Goal: Information Seeking & Learning: Learn about a topic

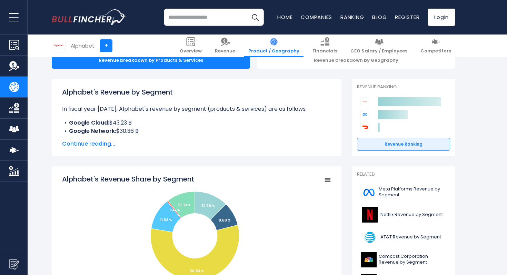
scroll to position [80, 0]
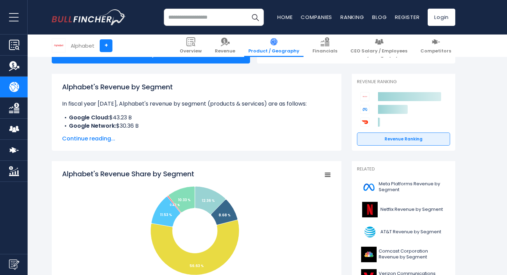
click at [105, 135] on span "Continue reading..." at bounding box center [196, 138] width 269 height 8
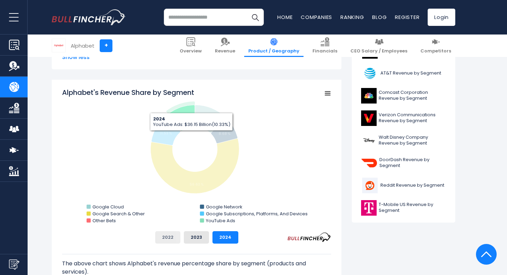
scroll to position [229, 0]
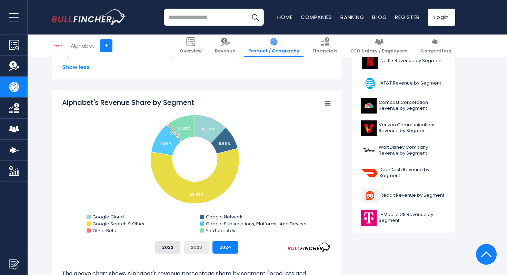
click at [195, 243] on button "2023" at bounding box center [196, 247] width 25 height 12
click at [175, 247] on button "2022" at bounding box center [167, 247] width 25 height 12
click at [193, 245] on button "2023" at bounding box center [196, 247] width 25 height 12
click at [221, 247] on button "2024" at bounding box center [225, 247] width 26 height 12
click at [196, 249] on button "2023" at bounding box center [196, 247] width 25 height 12
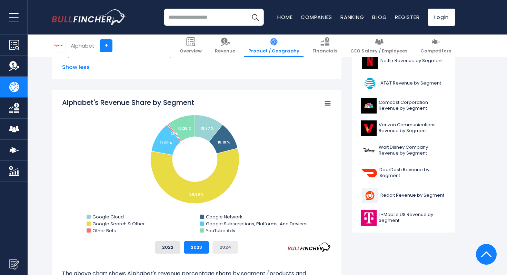
click at [218, 243] on button "2024" at bounding box center [225, 247] width 26 height 12
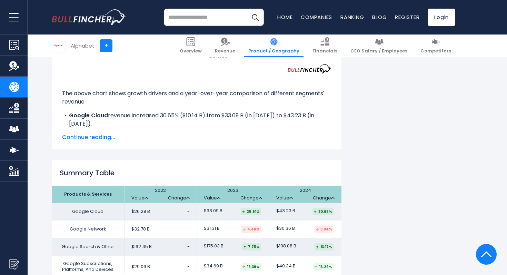
scroll to position [1095, 0]
click at [104, 136] on span "Continue reading..." at bounding box center [196, 137] width 269 height 8
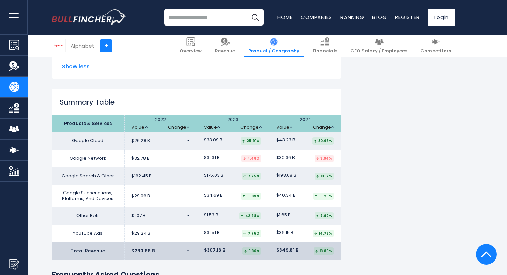
scroll to position [1224, 0]
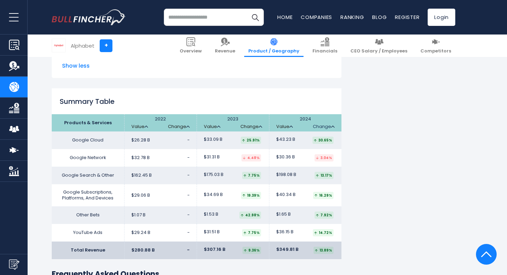
click at [330, 126] on link "Change" at bounding box center [324, 127] width 22 height 6
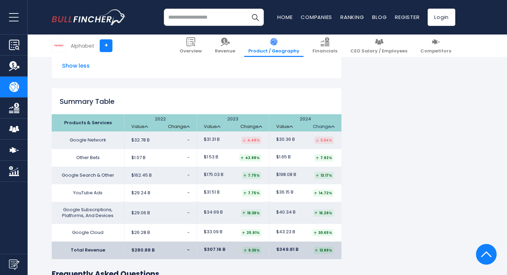
click at [330, 126] on link "Change" at bounding box center [324, 127] width 22 height 6
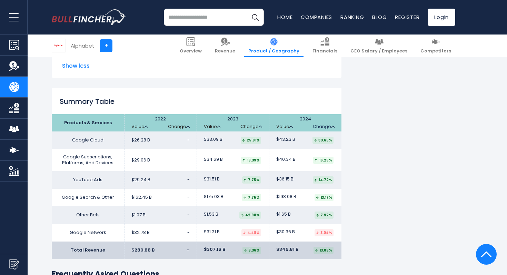
click at [330, 126] on link "Change" at bounding box center [324, 127] width 22 height 6
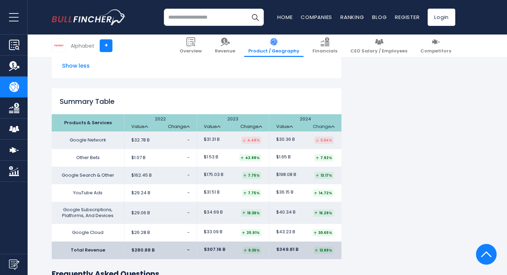
click at [330, 126] on link "Change" at bounding box center [324, 127] width 22 height 6
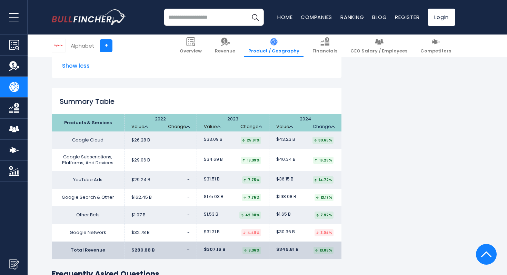
click at [330, 126] on link "Change" at bounding box center [324, 127] width 22 height 6
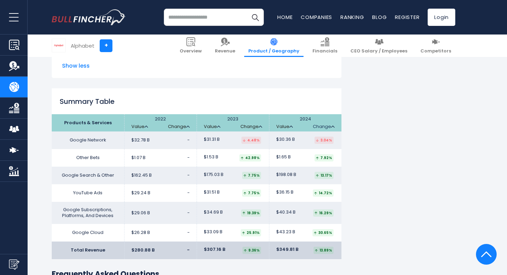
click at [330, 126] on link "Change" at bounding box center [324, 127] width 22 height 6
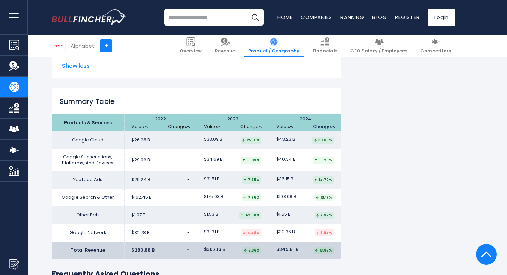
click at [330, 126] on link "Change" at bounding box center [324, 127] width 22 height 6
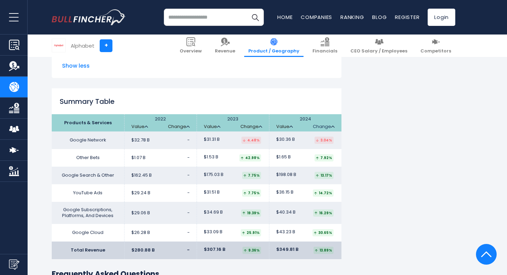
click at [330, 126] on link "Change" at bounding box center [324, 127] width 22 height 6
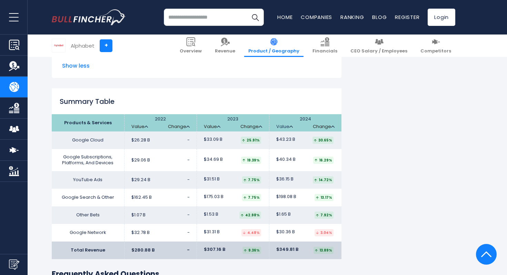
click at [282, 127] on link "Value" at bounding box center [284, 127] width 17 height 6
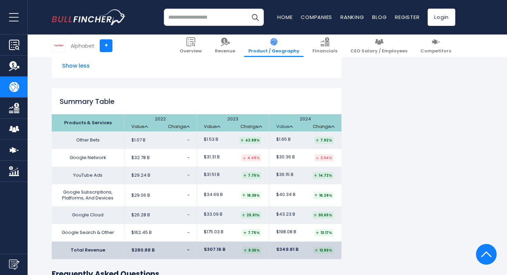
click at [282, 127] on link "Value" at bounding box center [284, 127] width 17 height 6
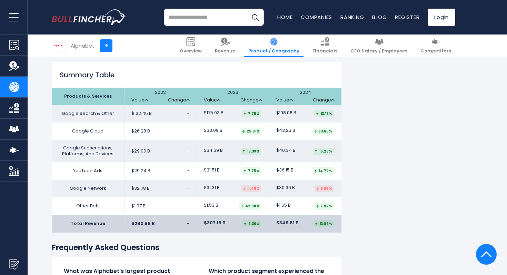
scroll to position [1251, 0]
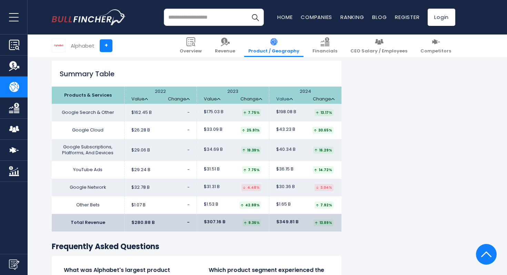
click at [289, 99] on img at bounding box center [290, 99] width 3 height 2
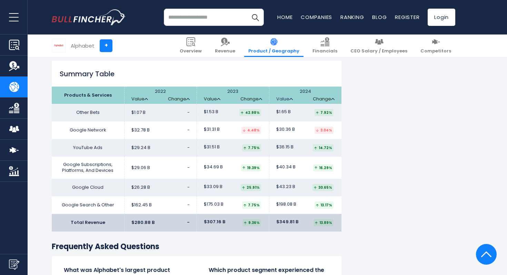
click at [289, 99] on img at bounding box center [290, 99] width 3 height 2
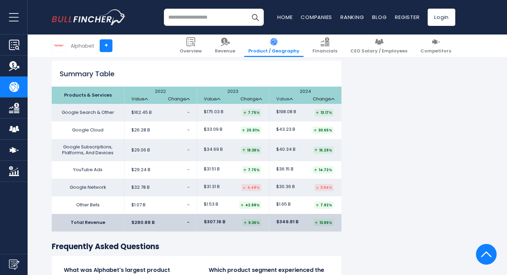
click at [289, 99] on img at bounding box center [290, 99] width 3 height 2
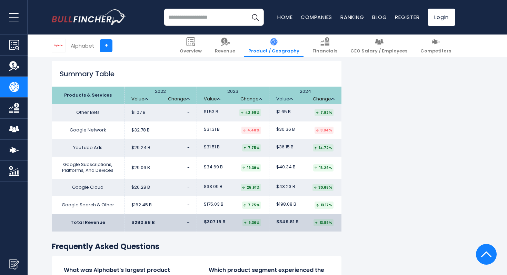
click at [289, 99] on img at bounding box center [290, 99] width 3 height 2
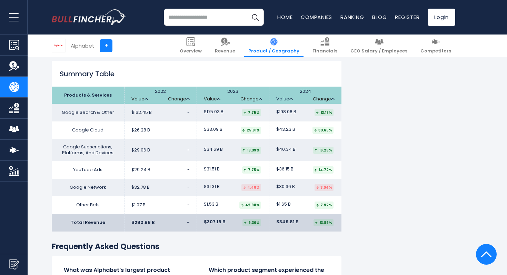
click at [289, 99] on img at bounding box center [290, 99] width 3 height 2
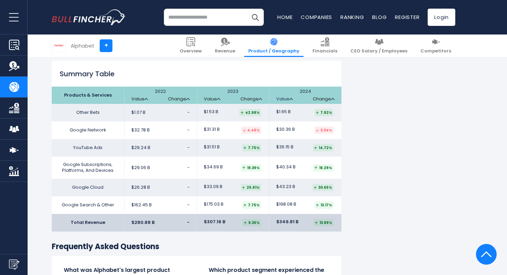
click at [289, 99] on img at bounding box center [290, 99] width 3 height 2
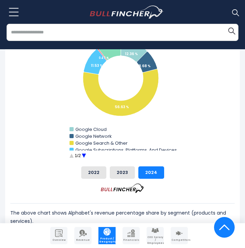
scroll to position [354, 0]
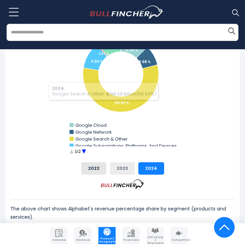
click at [119, 168] on button "2023" at bounding box center [122, 168] width 25 height 12
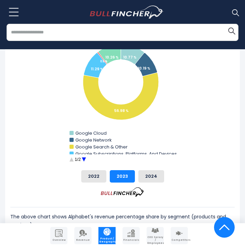
scroll to position [337, 0]
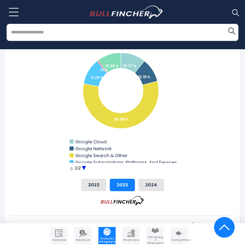
click at [85, 168] on circle "Alphabet's Revenue Share by Segment" at bounding box center [84, 168] width 11 height 11
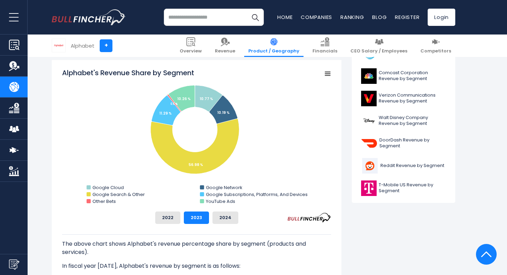
scroll to position [270, 0]
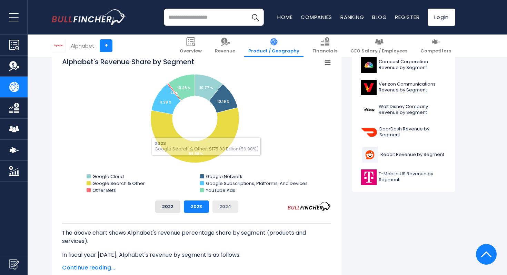
click at [219, 206] on button "2024" at bounding box center [225, 206] width 26 height 12
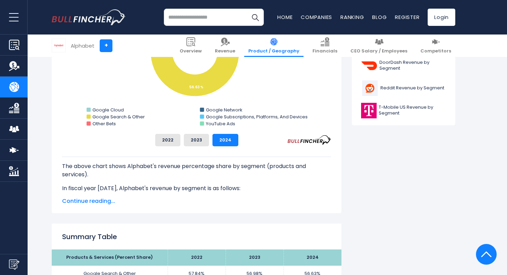
scroll to position [337, 0]
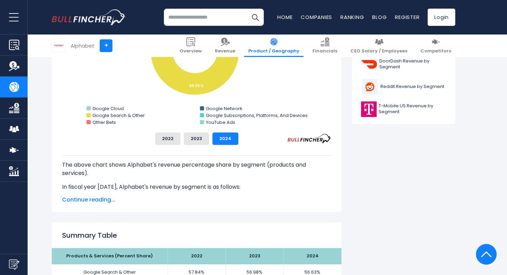
click at [103, 199] on span "Continue reading..." at bounding box center [196, 199] width 269 height 8
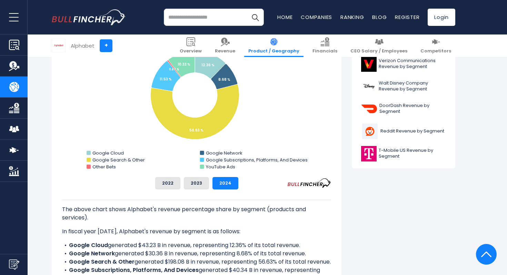
scroll to position [290, 0]
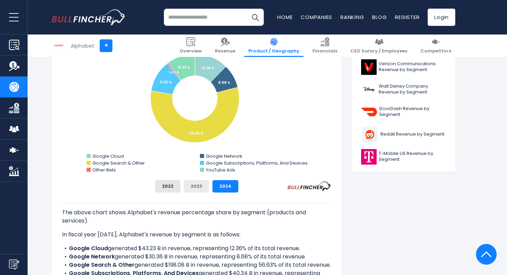
click at [202, 188] on button "2023" at bounding box center [196, 186] width 25 height 12
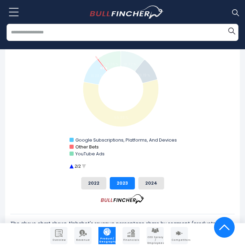
scroll to position [333, 0]
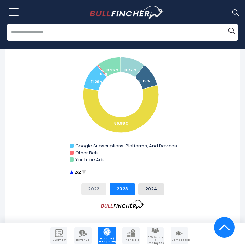
click at [90, 186] on button "2022" at bounding box center [93, 189] width 25 height 12
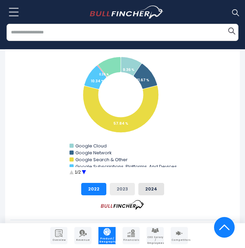
click at [124, 186] on button "2023" at bounding box center [122, 189] width 25 height 12
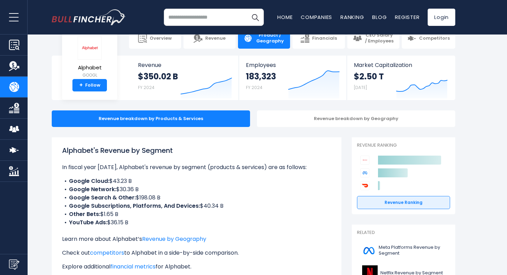
scroll to position [20, 0]
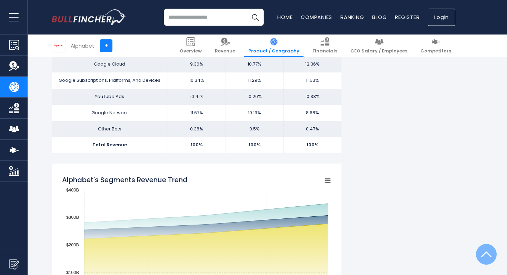
scroll to position [588, 0]
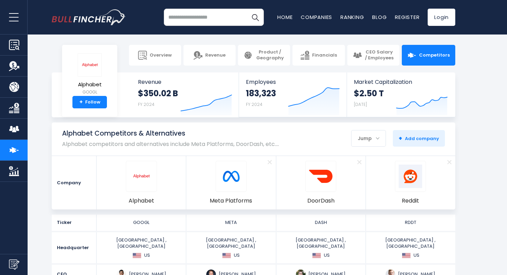
click at [219, 17] on input "search" at bounding box center [214, 17] width 100 height 17
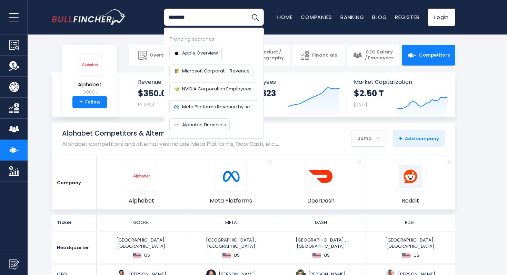
type input "*******"
click at [246, 9] on button "Search" at bounding box center [254, 17] width 17 height 17
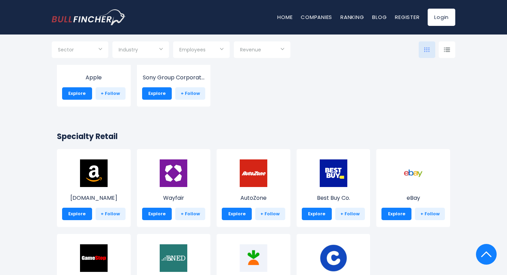
scroll to position [199, 0]
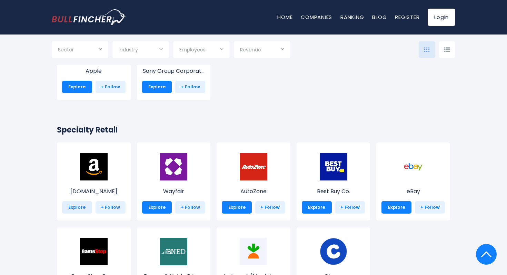
click at [80, 202] on link "Explore" at bounding box center [77, 207] width 30 height 12
click at [77, 209] on link "Explore" at bounding box center [77, 207] width 30 height 12
click at [100, 174] on img at bounding box center [94, 167] width 28 height 28
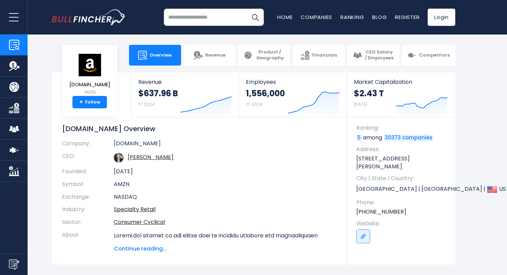
click at [211, 20] on input "search" at bounding box center [214, 17] width 100 height 17
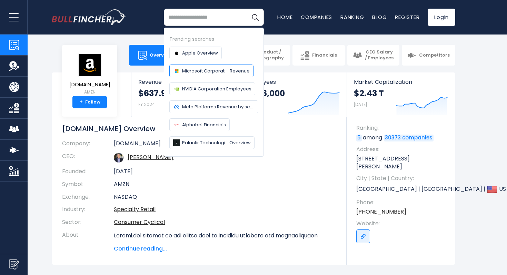
click at [208, 68] on span "Microsoft Corporati... Revenue" at bounding box center [216, 70] width 68 height 7
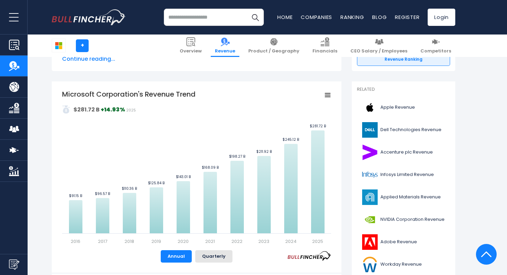
scroll to position [128, 0]
